Goal: Task Accomplishment & Management: Use online tool/utility

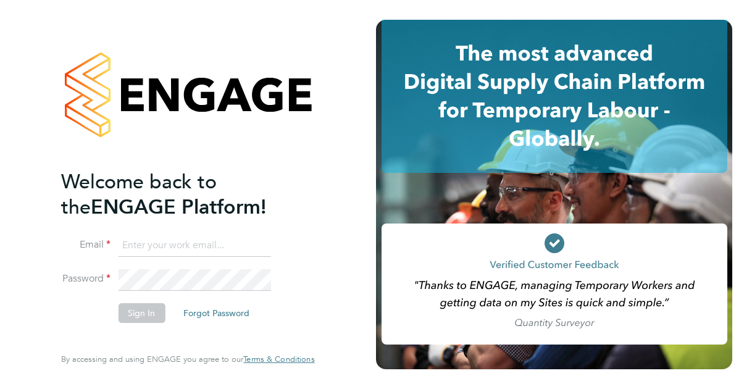
type input "David.Renouf@justice.gov.uk"
click at [136, 318] on button "Sign In" at bounding box center [141, 313] width 47 height 20
click at [172, 333] on div "Sorry, we are having problems connecting to our services." at bounding box center [188, 194] width 376 height 389
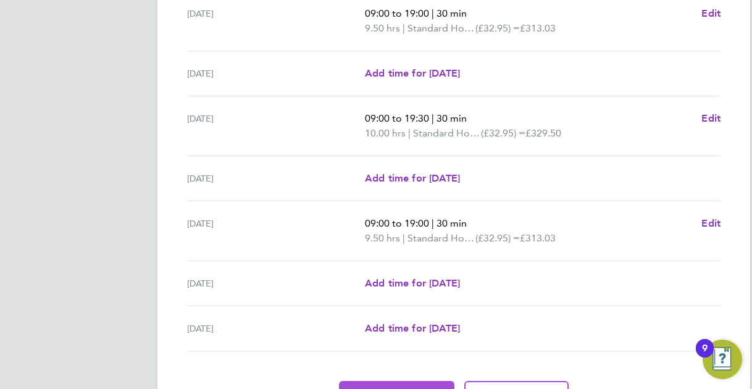
scroll to position [432, 0]
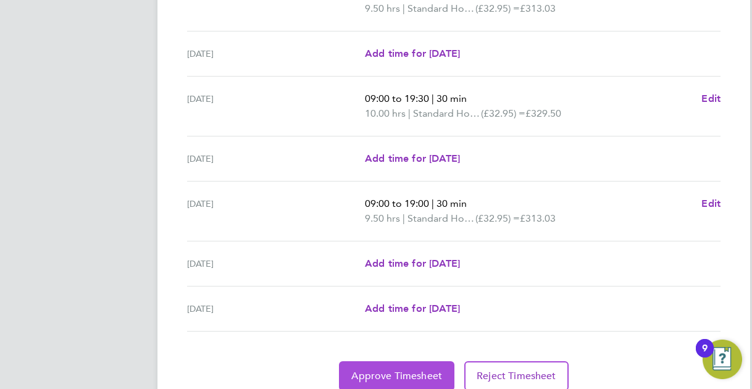
click at [401, 371] on span "Approve Timesheet" at bounding box center [396, 376] width 91 height 12
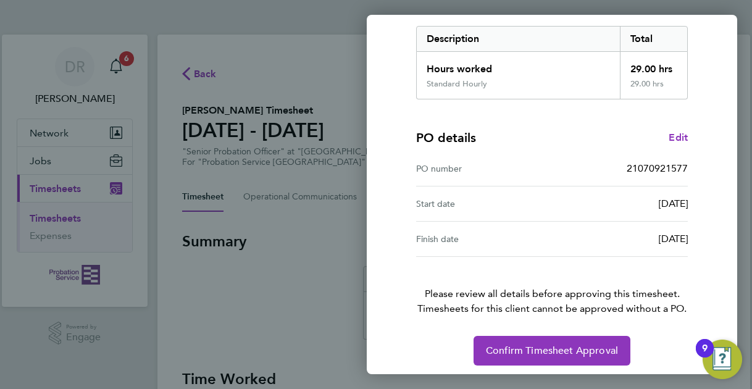
scroll to position [201, 0]
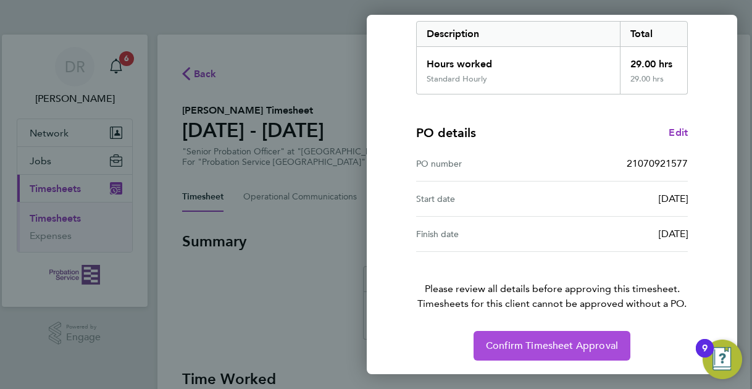
click at [543, 346] on span "Confirm Timesheet Approval" at bounding box center [552, 345] width 132 height 12
